Goal: Task Accomplishment & Management: Manage account settings

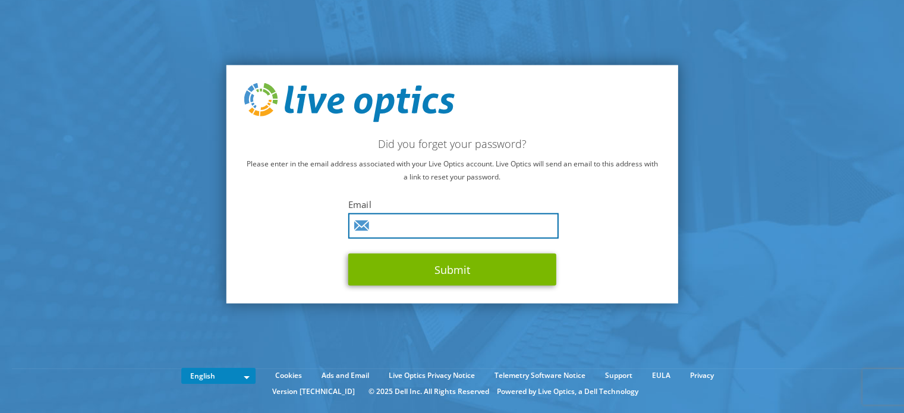
click at [402, 223] on input "text" at bounding box center [453, 226] width 210 height 26
type input "[PERSON_NAME][EMAIL_ADDRESS][DOMAIN_NAME]"
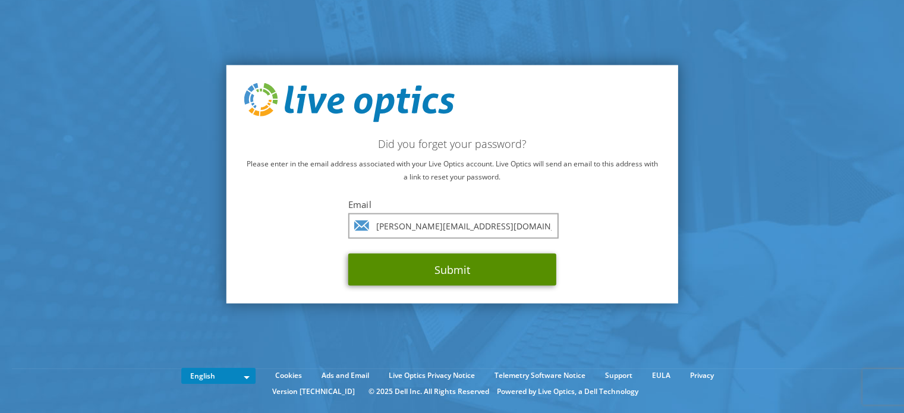
click at [435, 267] on button "Submit" at bounding box center [452, 269] width 208 height 32
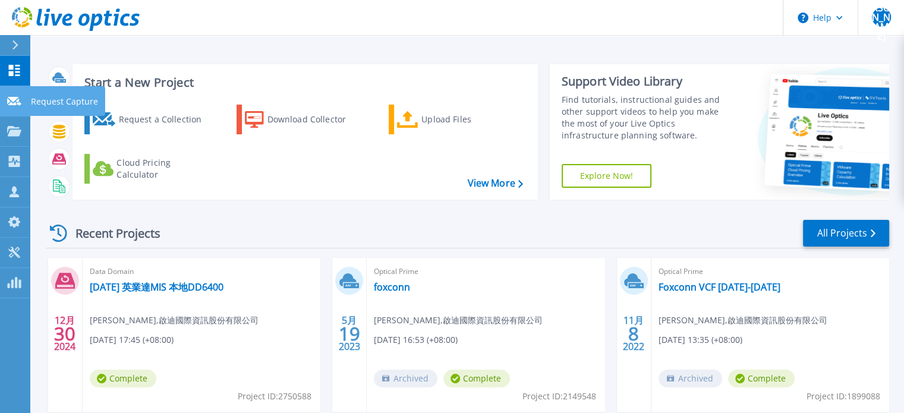
click at [17, 104] on icon at bounding box center [14, 101] width 14 height 9
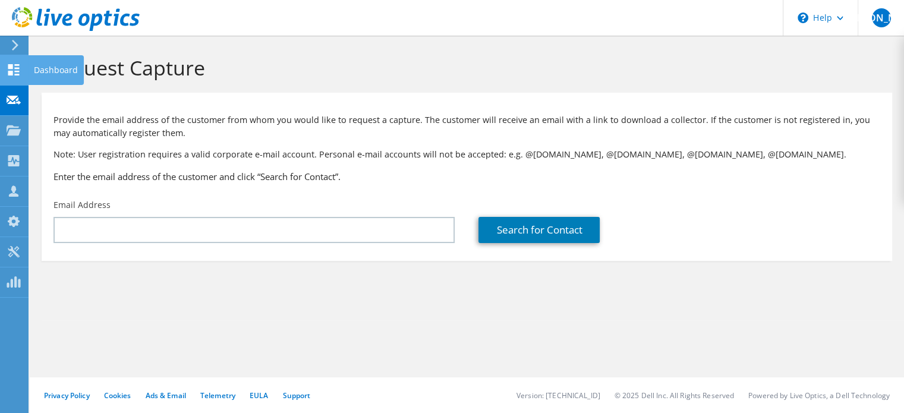
click at [42, 68] on div "Dashboard" at bounding box center [56, 70] width 56 height 30
